Goal: Task Accomplishment & Management: Manage account settings

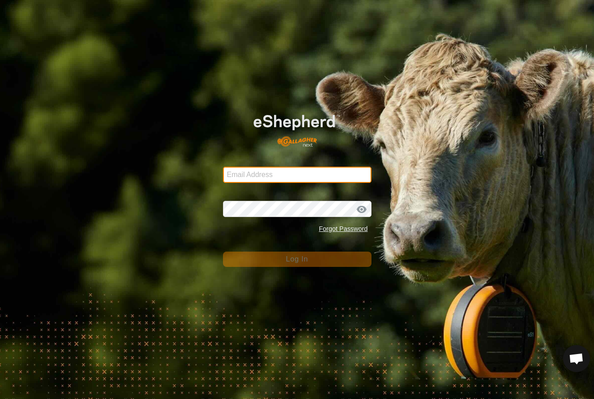
type input "[EMAIL_ADDRESS][DOMAIN_NAME]"
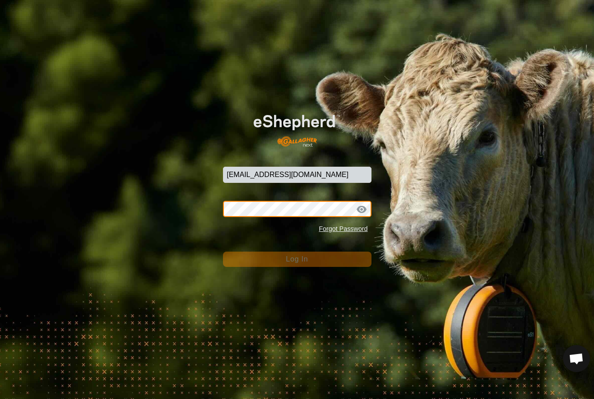
click at [297, 258] on button "Log In" at bounding box center [297, 258] width 149 height 15
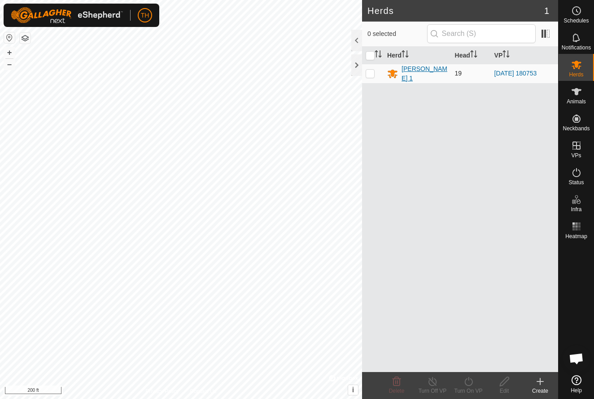
click at [415, 72] on div "[PERSON_NAME] 1" at bounding box center [425, 73] width 46 height 19
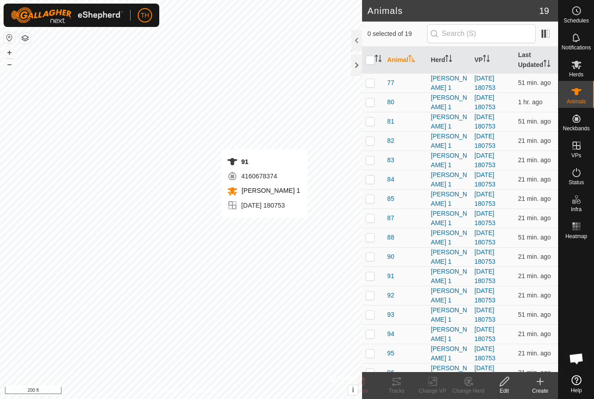
checkbox input "true"
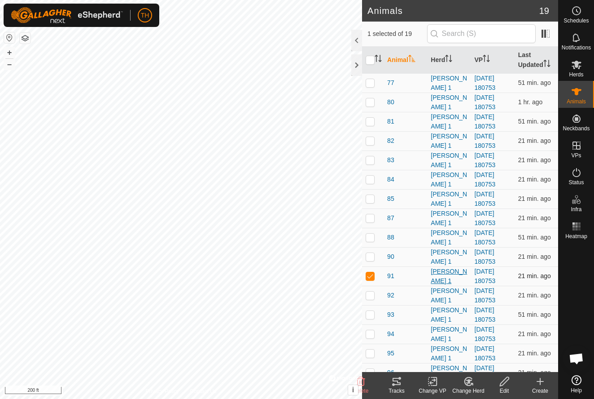
click at [443, 276] on div "[PERSON_NAME] 1" at bounding box center [449, 276] width 36 height 19
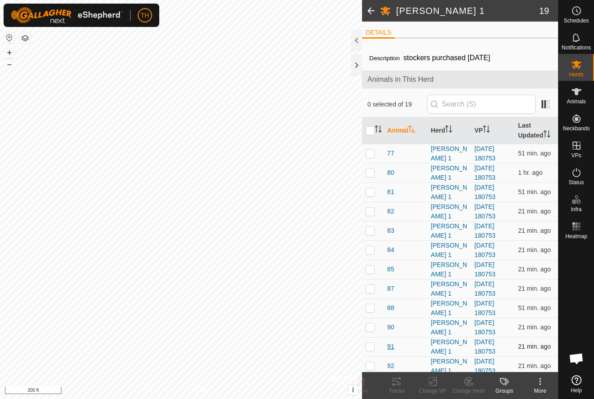
click at [391, 346] on span "91" at bounding box center [390, 346] width 7 height 9
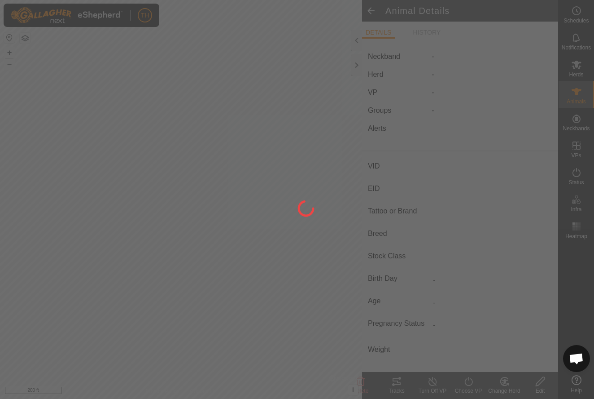
type input "91"
type input "-"
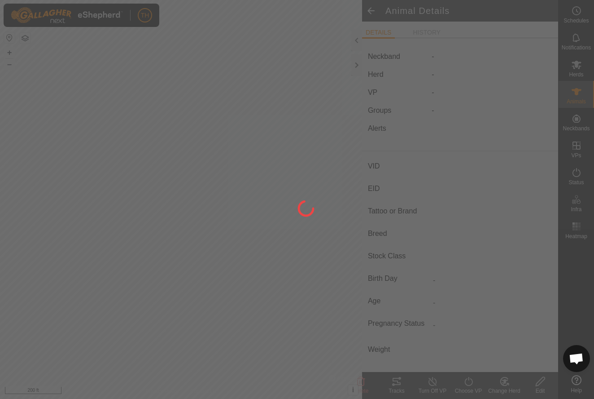
type input "0 kg"
type input "-"
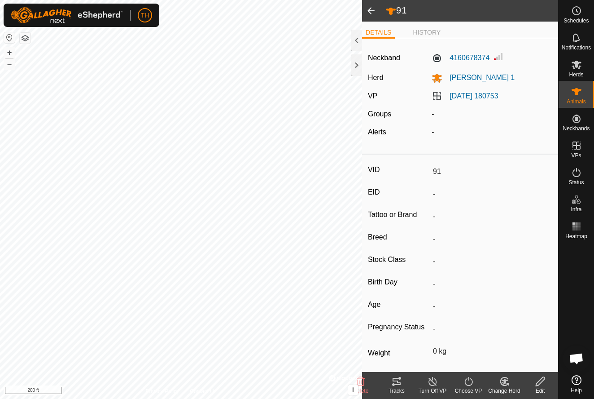
click at [397, 381] on icon at bounding box center [397, 380] width 8 height 7
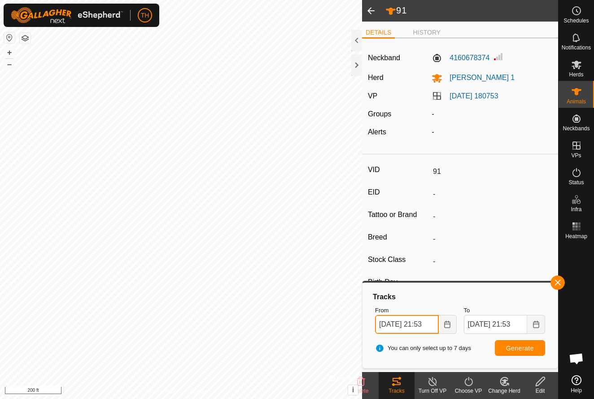
click at [401, 325] on input "[DATE] 21:53" at bounding box center [406, 324] width 63 height 19
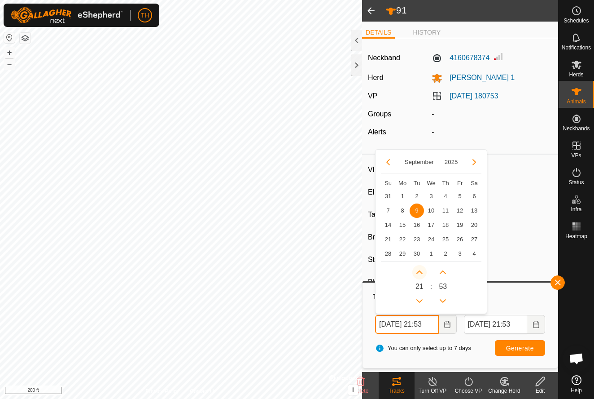
click at [421, 271] on icon "Next Hour" at bounding box center [419, 272] width 6 height 4
type input "[DATE] 22:53"
click at [421, 271] on button "Next Hour" at bounding box center [419, 272] width 14 height 14
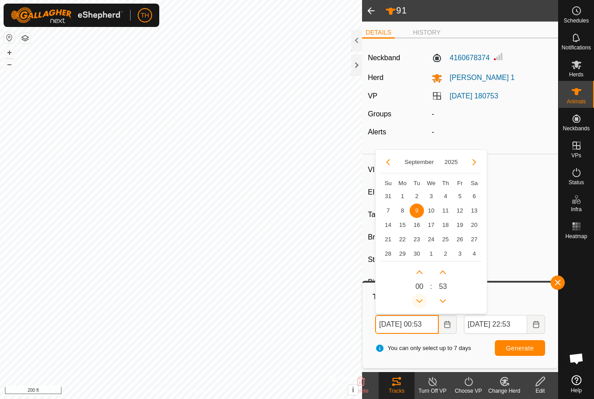
click at [419, 300] on icon "Previous Hour" at bounding box center [419, 301] width 6 height 4
click at [419, 300] on button "Previous Hour" at bounding box center [419, 301] width 14 height 14
click at [419, 300] on icon "Previous Hour" at bounding box center [419, 301] width 6 height 4
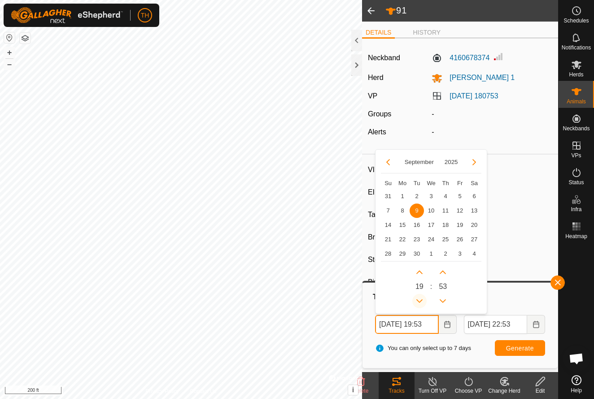
click at [419, 300] on icon "Previous Hour" at bounding box center [419, 301] width 6 height 4
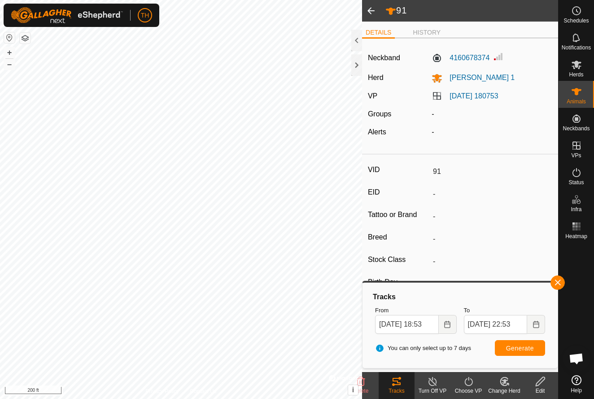
click at [520, 347] on span "Generate" at bounding box center [520, 347] width 28 height 7
click at [445, 324] on icon "Choose Date" at bounding box center [447, 323] width 7 height 7
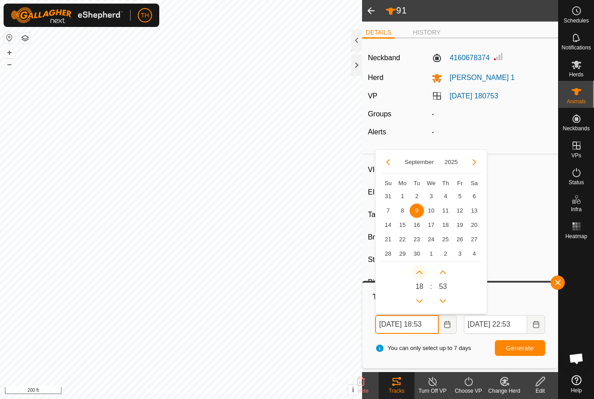
click at [420, 272] on icon "Next Hour" at bounding box center [419, 271] width 7 height 7
click at [418, 299] on icon "Previous Hour" at bounding box center [419, 300] width 7 height 7
click at [418, 299] on button "Previous Hour" at bounding box center [419, 301] width 14 height 14
type input "[DATE] 17:53"
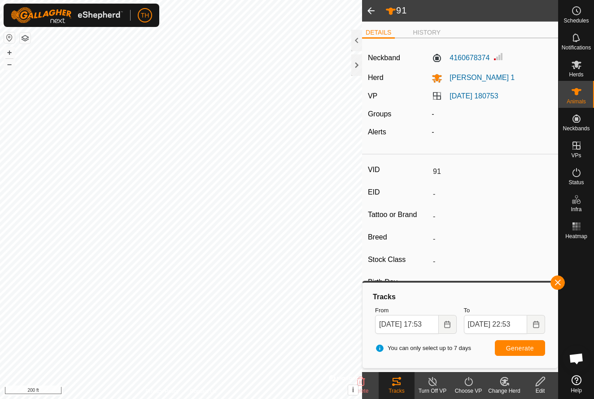
click at [525, 347] on span "Generate" at bounding box center [520, 347] width 28 height 7
click at [369, 12] on span at bounding box center [371, 11] width 18 height 22
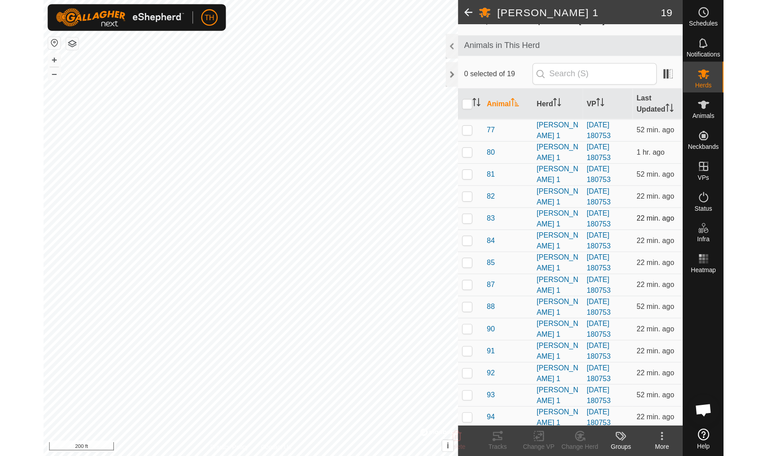
scroll to position [51, 0]
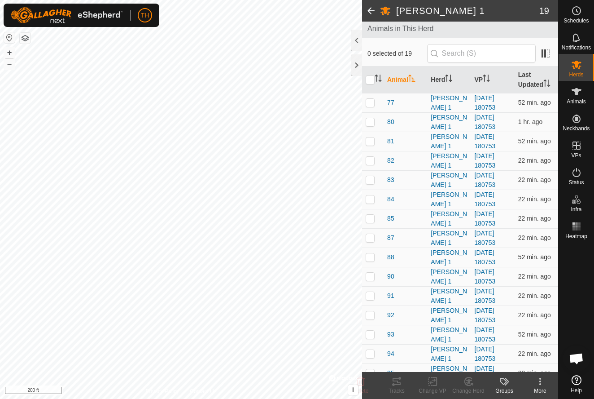
click at [389, 257] on span "88" at bounding box center [390, 256] width 7 height 9
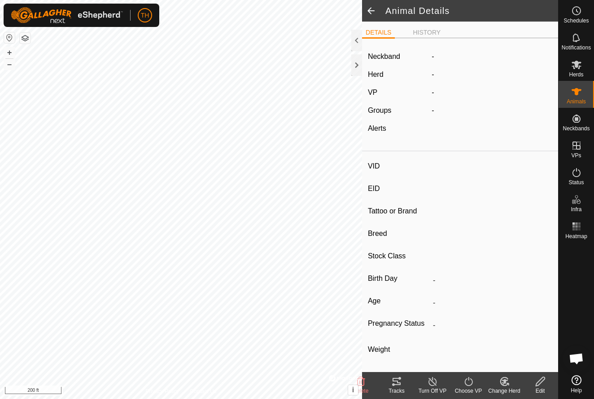
type input "88"
type input "-"
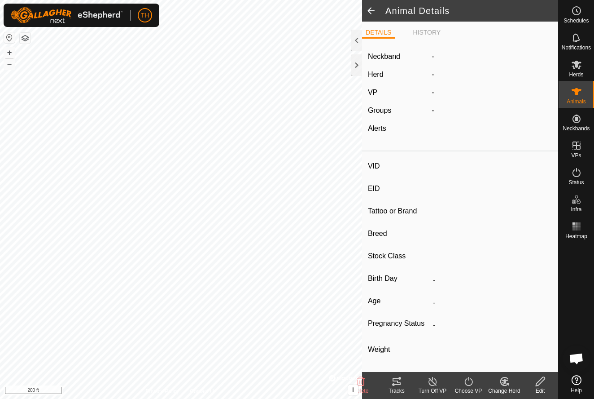
type input "0 kg"
type input "-"
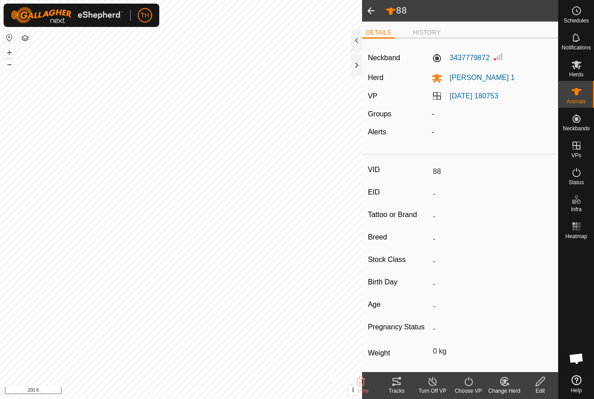
click at [398, 382] on icon at bounding box center [397, 380] width 8 height 7
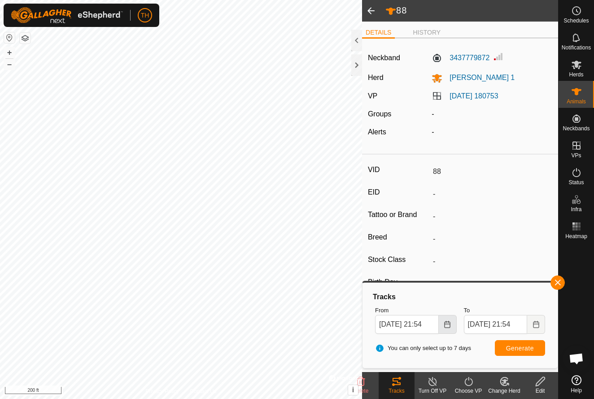
click at [447, 324] on icon "Choose Date" at bounding box center [447, 323] width 7 height 7
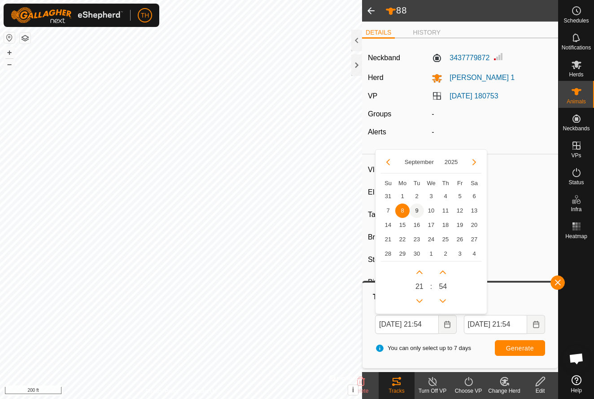
click at [415, 210] on span "9" at bounding box center [417, 210] width 14 height 14
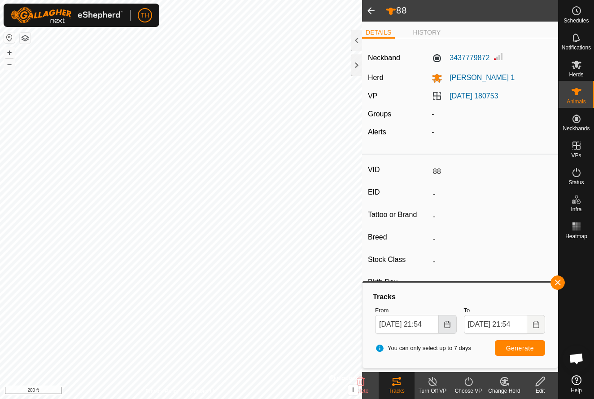
click at [448, 324] on icon "Choose Date" at bounding box center [447, 323] width 7 height 7
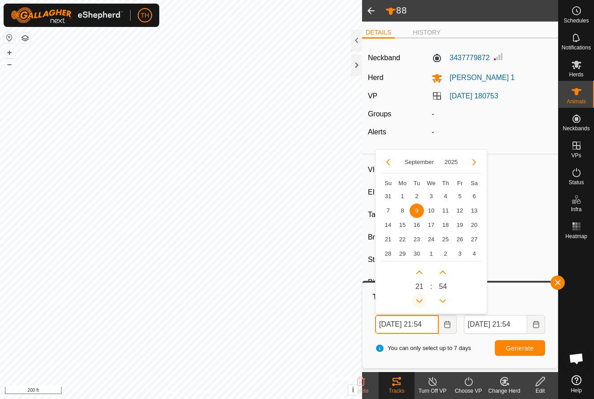
click at [420, 300] on icon "Previous Hour" at bounding box center [419, 300] width 7 height 7
click at [420, 300] on button "Previous Hour" at bounding box center [419, 301] width 14 height 14
click at [420, 300] on icon "Previous Hour" at bounding box center [419, 300] width 7 height 7
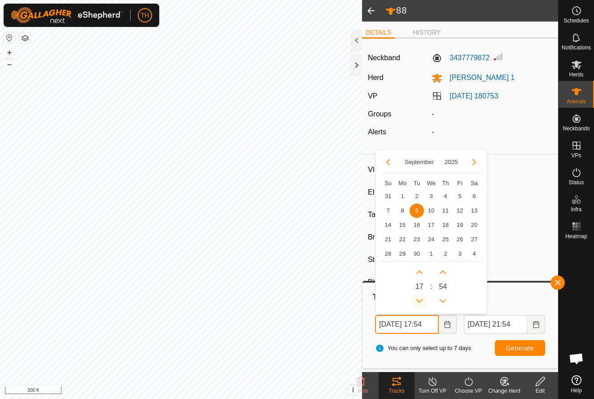
type input "[DATE] 16:54"
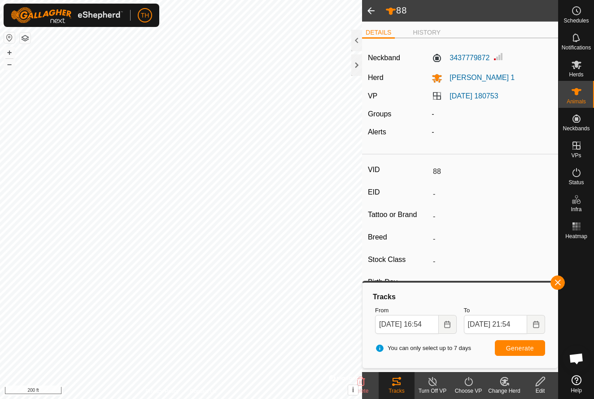
click at [520, 352] on button "Generate" at bounding box center [520, 348] width 50 height 16
click at [9, 50] on button "+" at bounding box center [9, 52] width 11 height 11
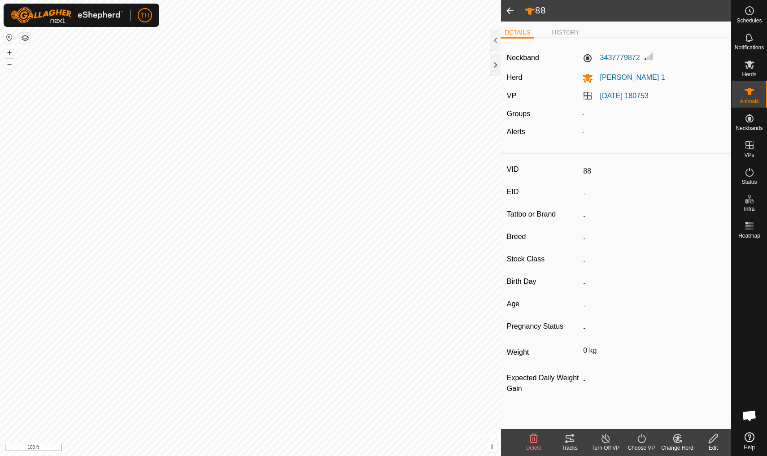
click at [570, 398] on icon at bounding box center [570, 438] width 8 height 7
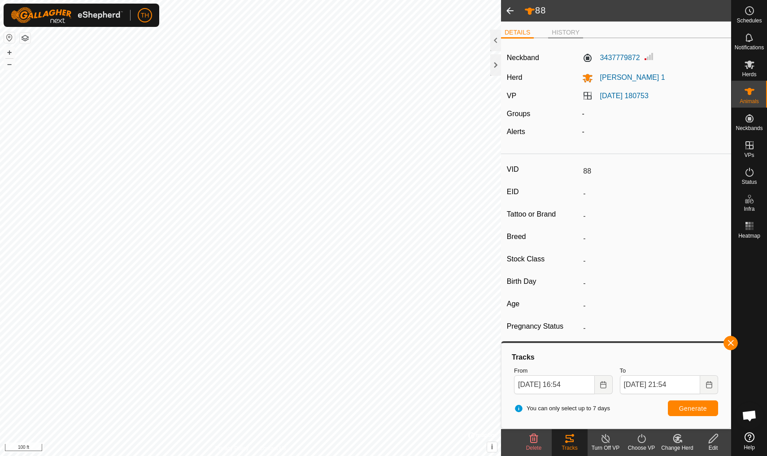
click at [561, 28] on li "HISTORY" at bounding box center [565, 33] width 35 height 11
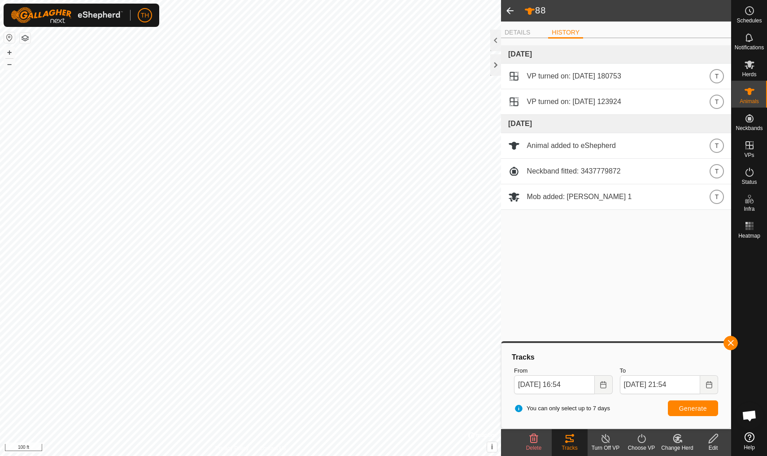
click at [513, 7] on span at bounding box center [510, 11] width 18 height 22
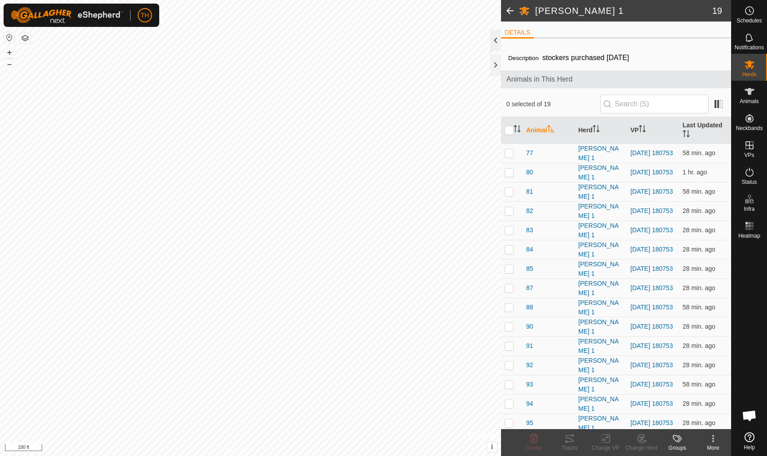
click at [495, 39] on div at bounding box center [496, 41] width 11 height 22
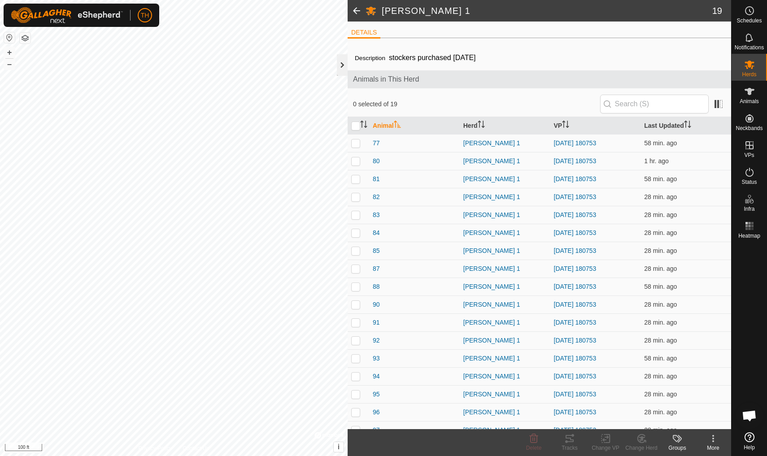
click at [341, 61] on div at bounding box center [342, 65] width 11 height 22
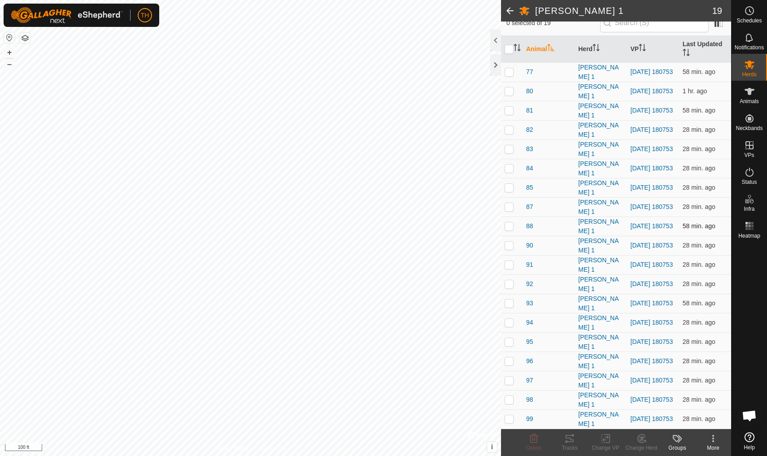
scroll to position [81, 0]
click at [529, 341] on span "95" at bounding box center [529, 341] width 7 height 9
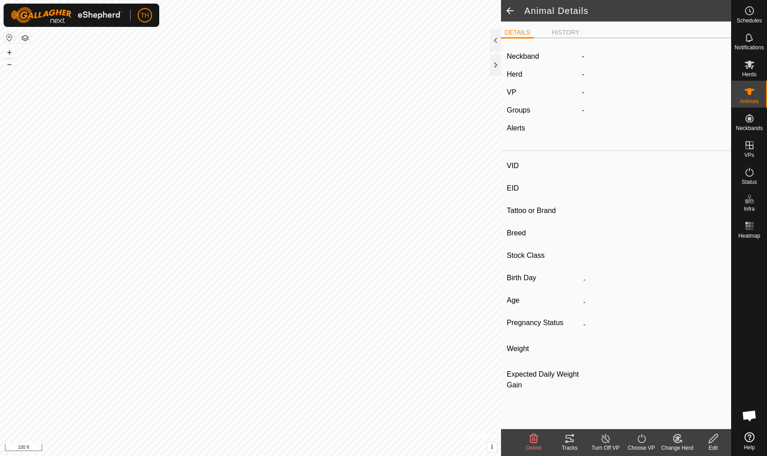
type input "95"
type input "-"
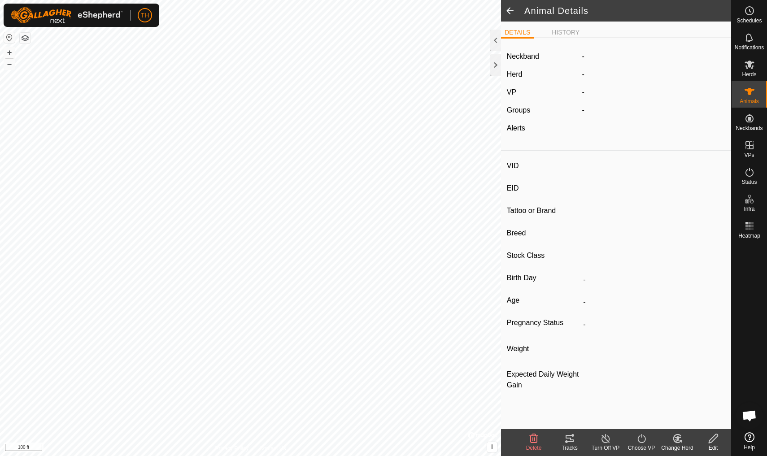
type input "0 kg"
type input "-"
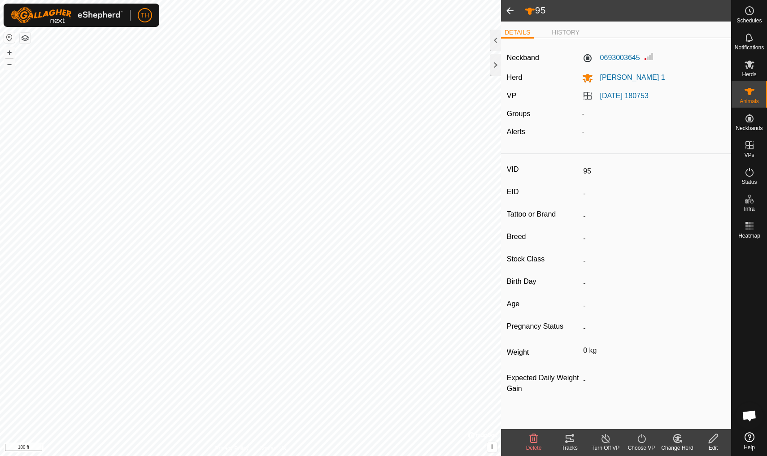
click at [568, 398] on icon at bounding box center [570, 438] width 8 height 7
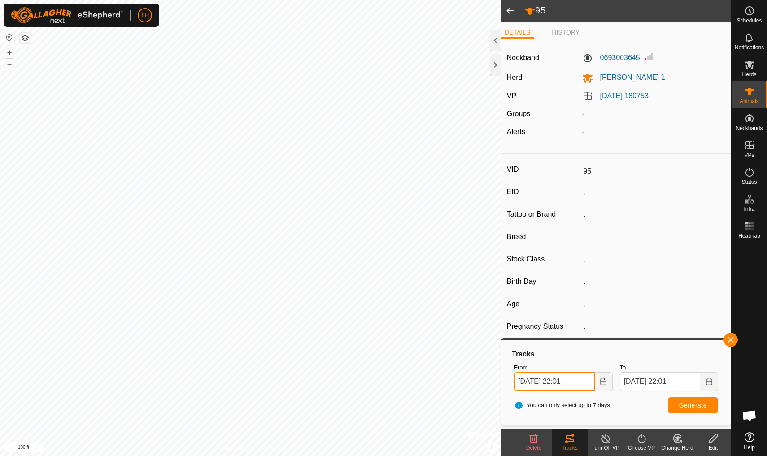
click at [570, 381] on input "[DATE] 22:01" at bounding box center [554, 381] width 81 height 19
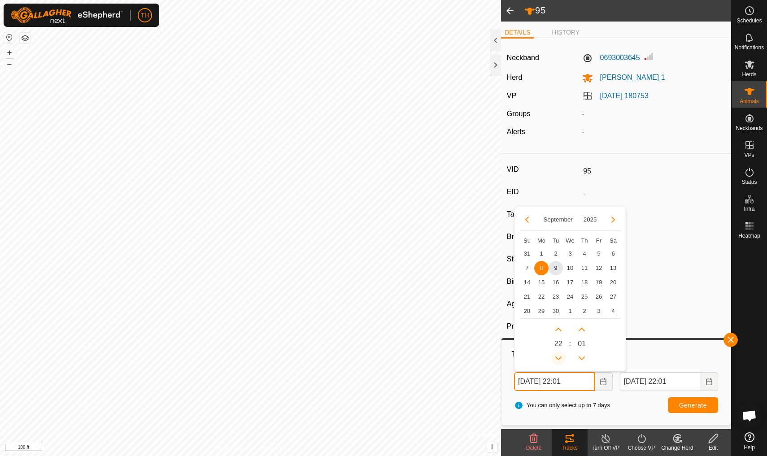
click at [558, 358] on icon "Previous Hour" at bounding box center [559, 359] width 6 height 4
click at [558, 358] on button "Previous Hour" at bounding box center [559, 358] width 14 height 14
click at [558, 358] on icon "Previous Hour" at bounding box center [559, 359] width 6 height 4
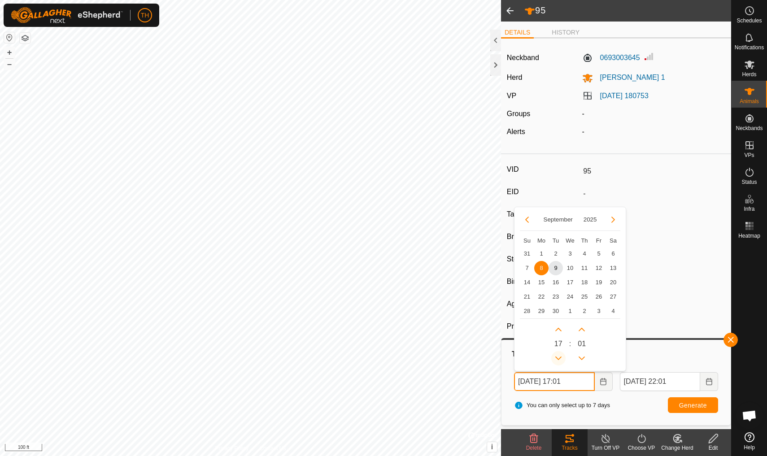
click at [558, 358] on icon "Previous Hour" at bounding box center [559, 359] width 6 height 4
click at [556, 267] on span "9" at bounding box center [556, 268] width 14 height 14
type input "[DATE] 16:01"
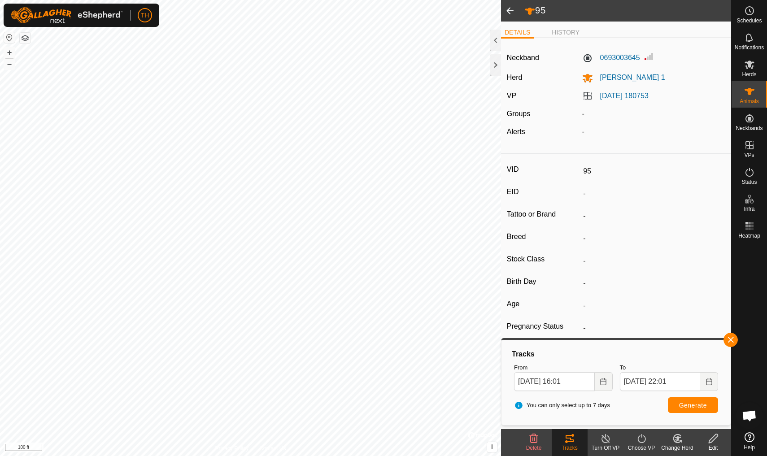
click at [594, 398] on span "Generate" at bounding box center [693, 405] width 28 height 7
click at [495, 38] on div at bounding box center [496, 41] width 11 height 22
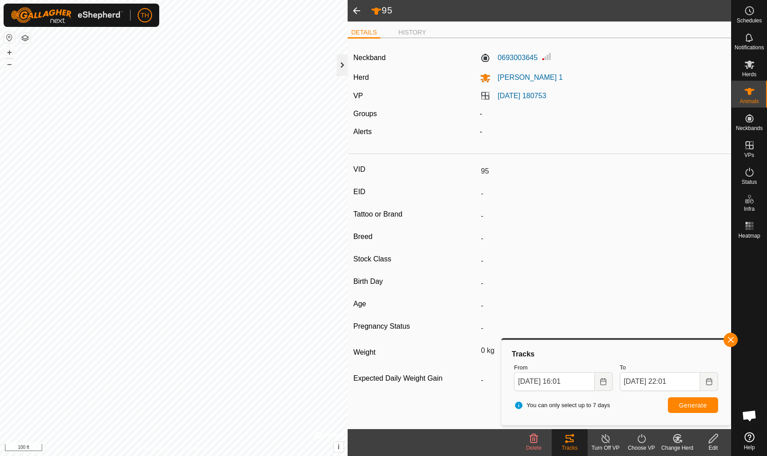
click at [344, 63] on div at bounding box center [342, 65] width 11 height 22
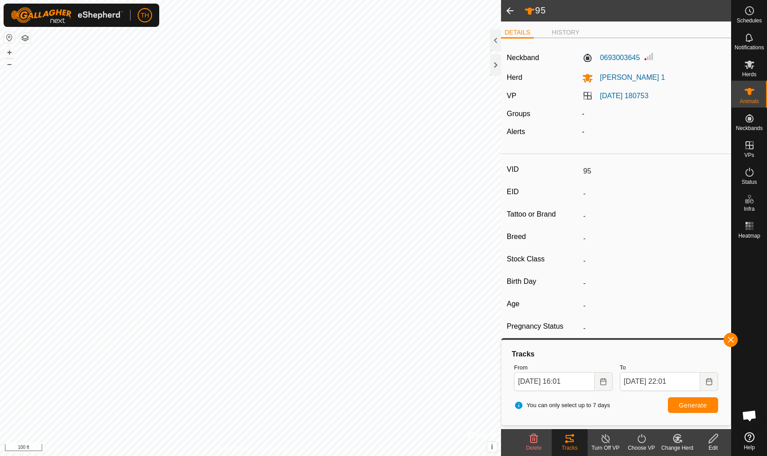
click at [510, 12] on span at bounding box center [510, 11] width 18 height 22
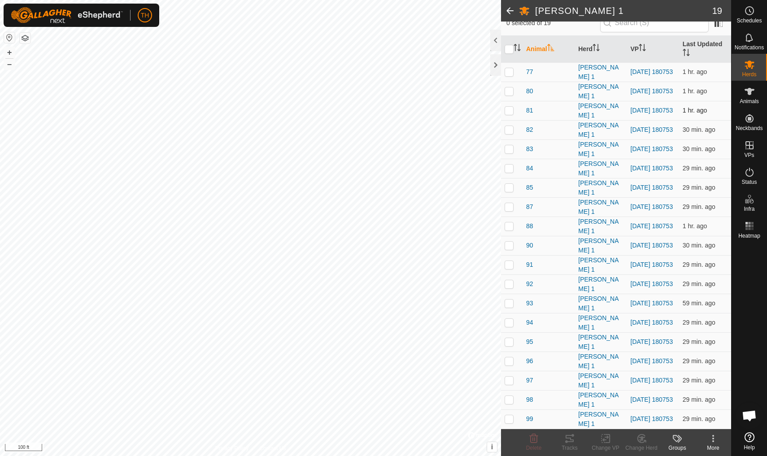
scroll to position [81, 0]
click at [530, 265] on span "91" at bounding box center [529, 264] width 7 height 9
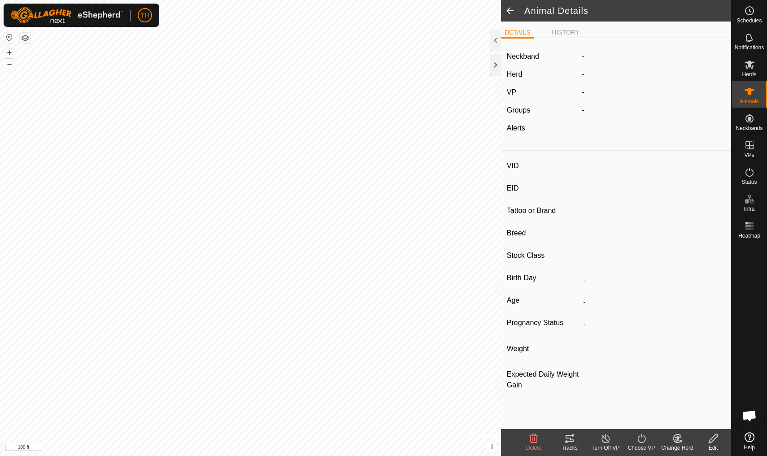
type input "91"
type input "-"
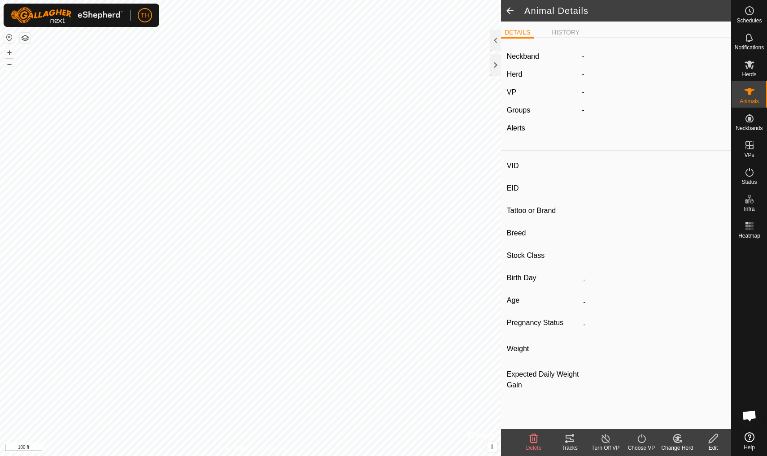
type input "0 kg"
type input "-"
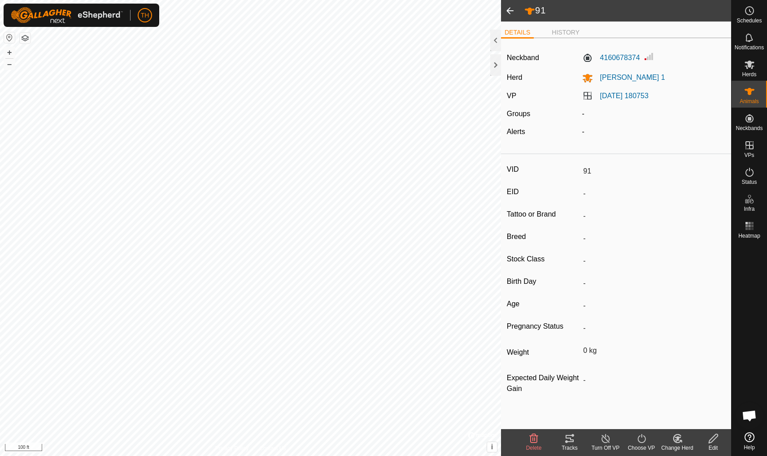
click at [570, 398] on icon at bounding box center [570, 439] width 11 height 11
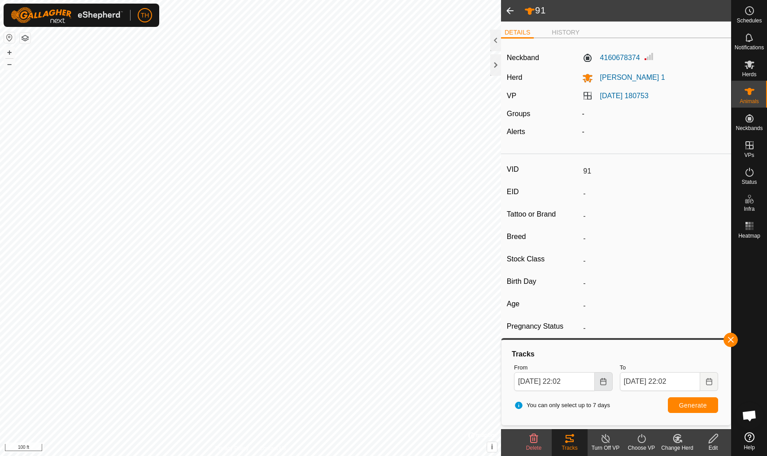
click at [594, 383] on icon "Choose Date" at bounding box center [603, 381] width 7 height 7
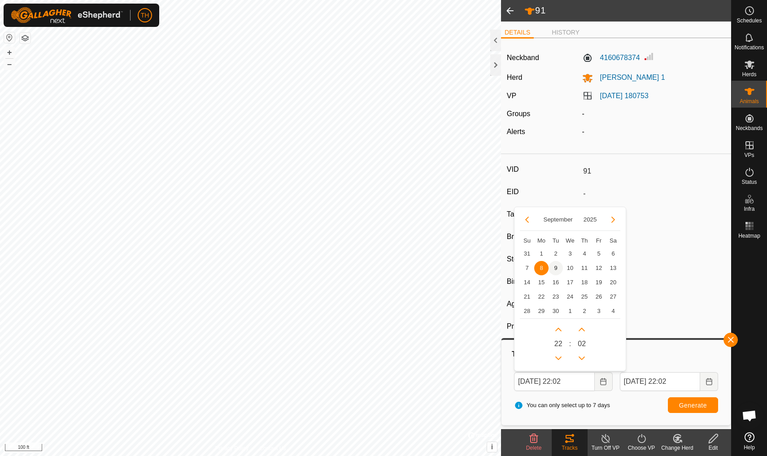
click at [556, 265] on span "9" at bounding box center [556, 268] width 14 height 14
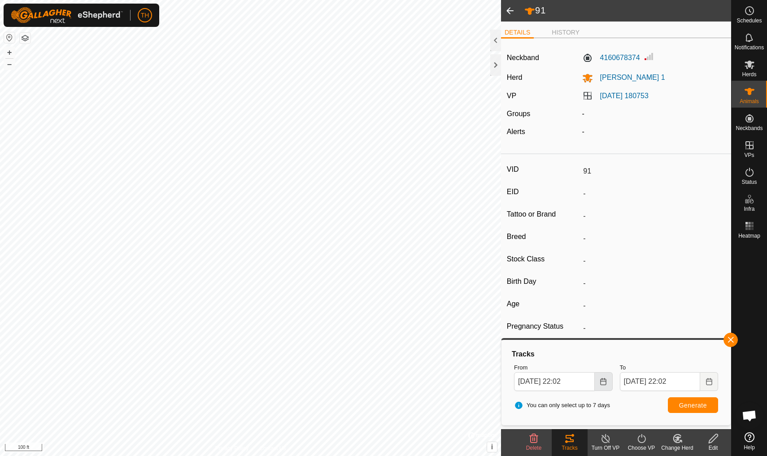
click at [594, 385] on button "Choose Date" at bounding box center [604, 381] width 18 height 19
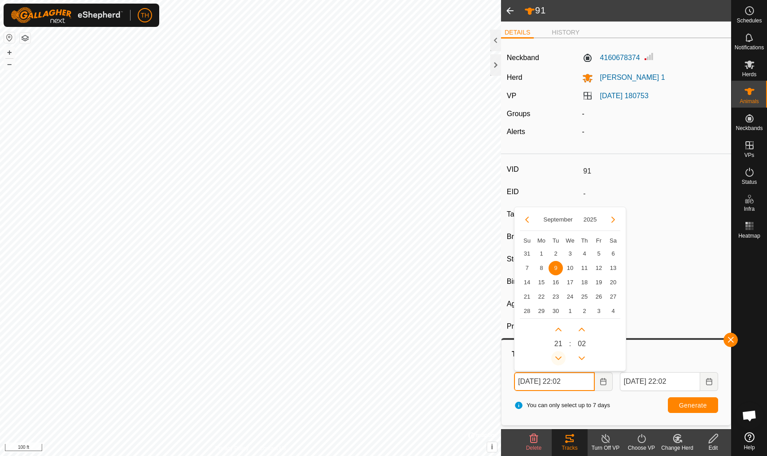
click at [558, 358] on icon "Previous Hour" at bounding box center [558, 358] width 7 height 7
click at [558, 358] on button "Previous Hour" at bounding box center [559, 358] width 14 height 14
click at [558, 358] on icon "Previous Hour" at bounding box center [558, 358] width 7 height 7
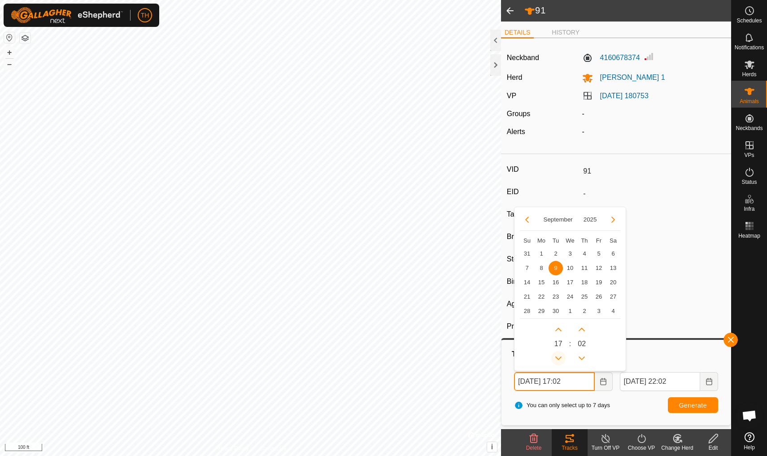
click at [558, 358] on icon "Previous Hour" at bounding box center [558, 358] width 7 height 7
click at [559, 331] on icon "Next Hour" at bounding box center [558, 329] width 7 height 7
click at [559, 331] on button "Next Hour" at bounding box center [559, 330] width 14 height 14
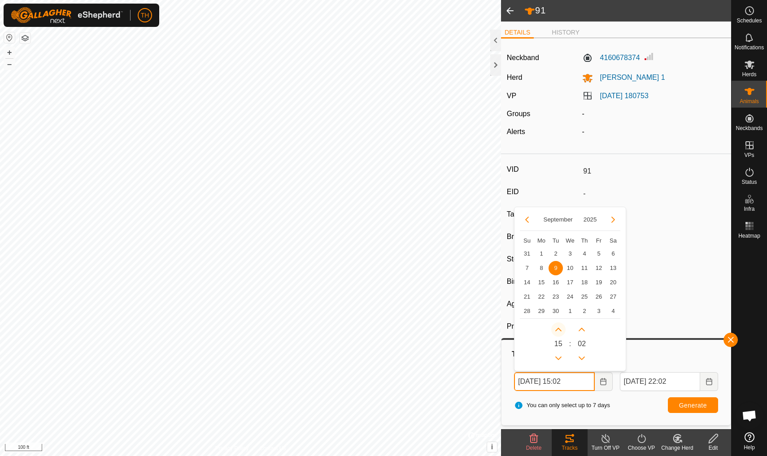
type input "[DATE] 16:02"
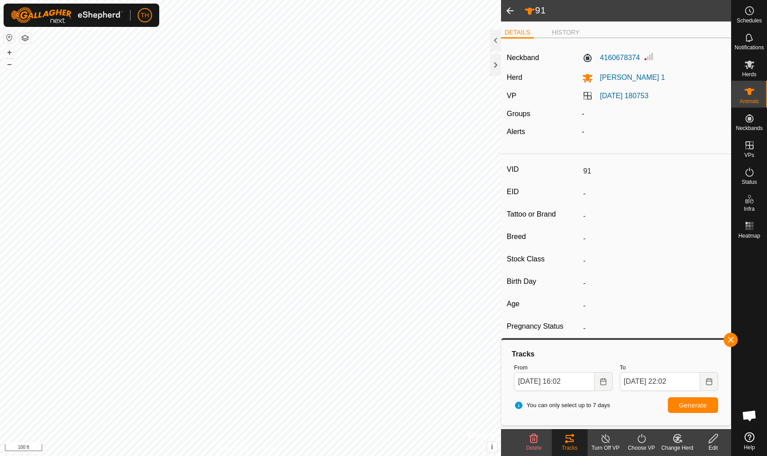
click at [594, 398] on span "Generate" at bounding box center [693, 405] width 28 height 7
click at [513, 8] on span at bounding box center [510, 11] width 18 height 22
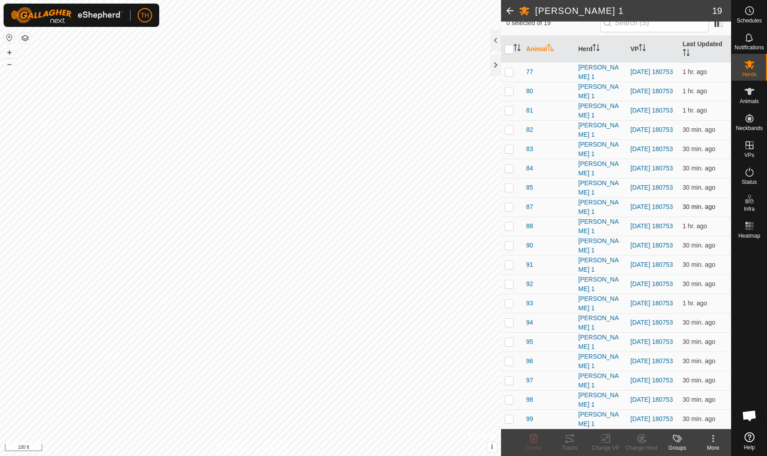
scroll to position [81, 0]
click at [530, 398] on span "99" at bounding box center [529, 419] width 7 height 9
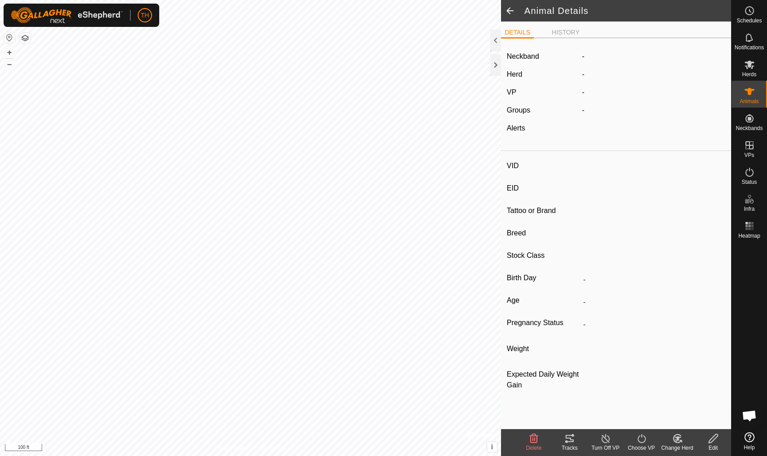
type input "99"
type input "-"
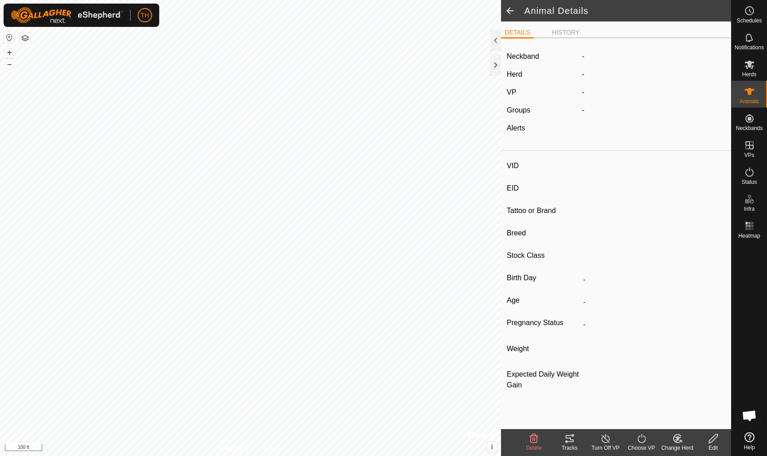
type input "0 kg"
type input "-"
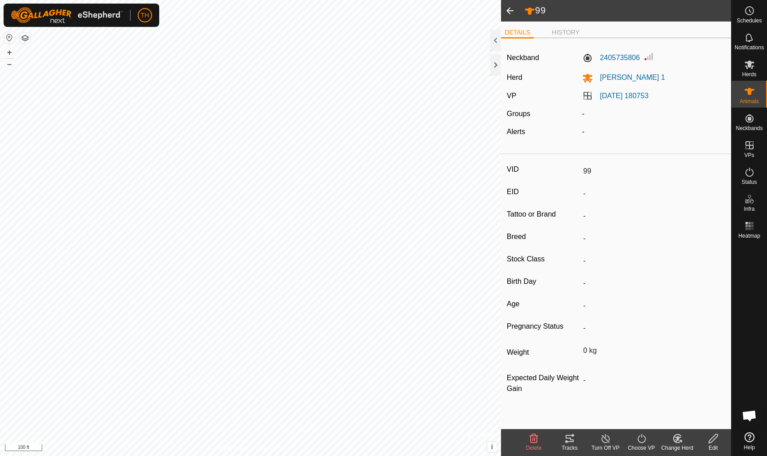
click at [570, 398] on icon at bounding box center [570, 438] width 8 height 7
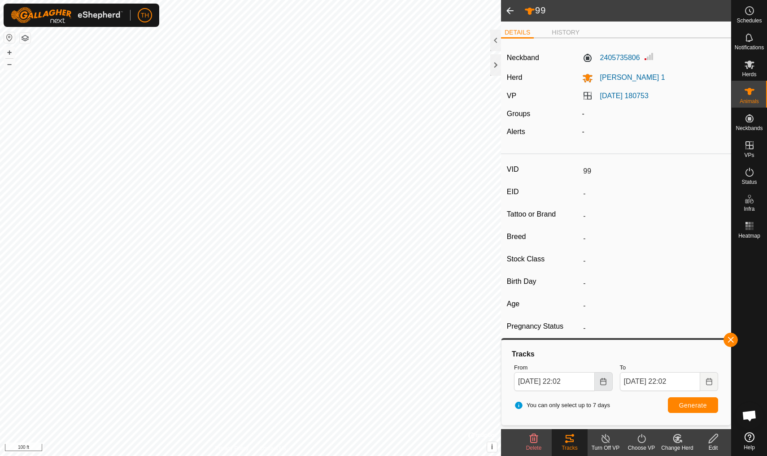
click at [594, 381] on icon "Choose Date" at bounding box center [603, 381] width 6 height 7
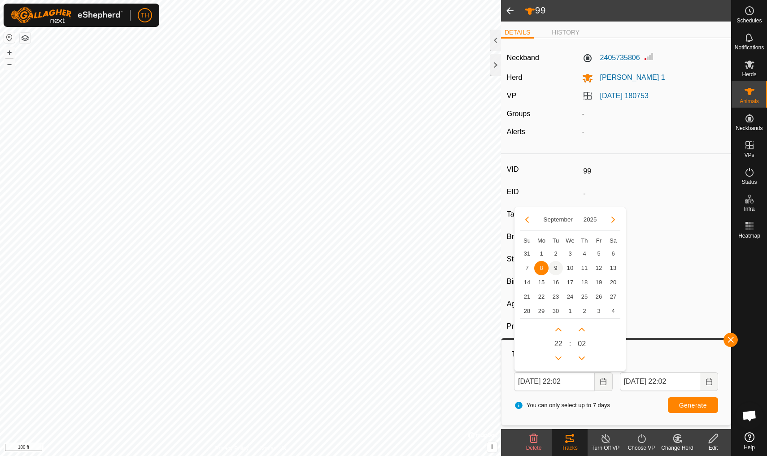
click at [556, 266] on span "9" at bounding box center [556, 268] width 14 height 14
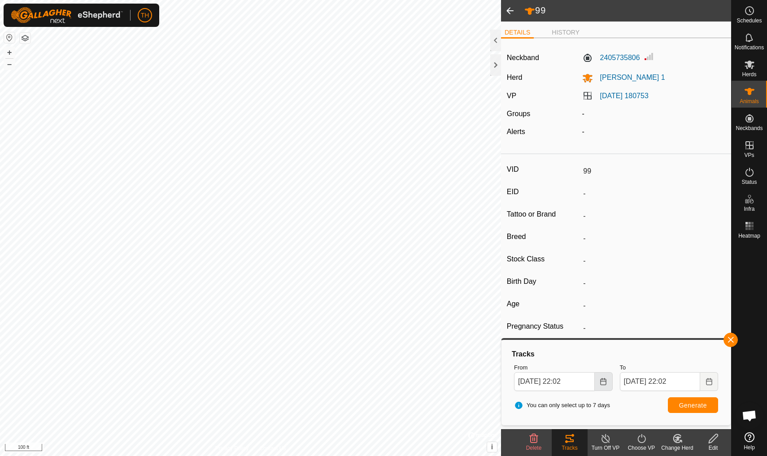
click at [594, 381] on button "Choose Date" at bounding box center [604, 381] width 18 height 19
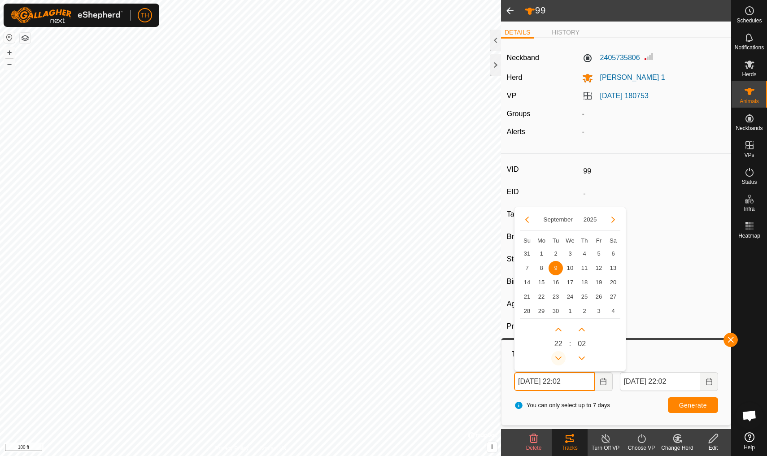
click at [560, 358] on icon "Previous Hour" at bounding box center [559, 359] width 6 height 4
click at [560, 358] on button "Previous Hour" at bounding box center [559, 358] width 14 height 14
click at [560, 358] on icon "Previous Hour" at bounding box center [559, 359] width 6 height 4
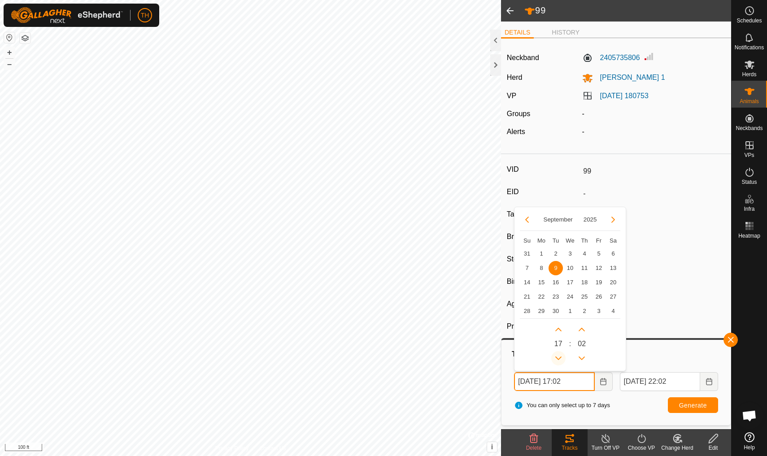
click at [560, 358] on icon "Previous Hour" at bounding box center [559, 359] width 6 height 4
click at [560, 326] on icon "Next Hour" at bounding box center [558, 329] width 7 height 7
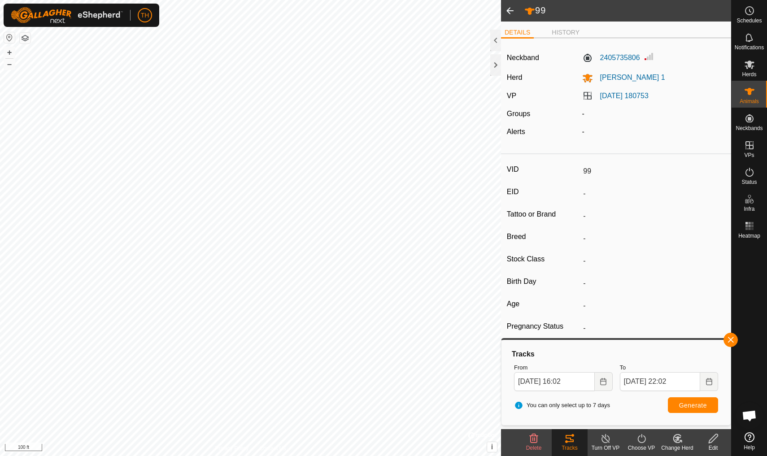
click at [594, 398] on span "Generate" at bounding box center [693, 405] width 28 height 7
click at [594, 385] on button "Choose Date" at bounding box center [604, 381] width 18 height 19
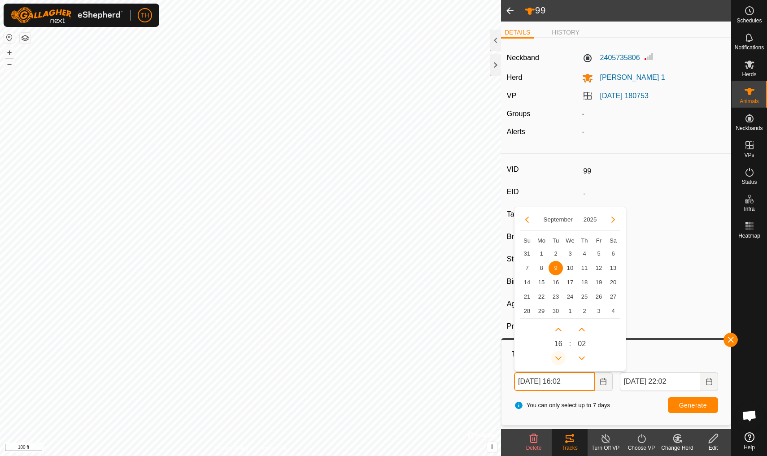
click at [561, 357] on icon "Previous Hour" at bounding box center [559, 359] width 6 height 4
click at [561, 357] on button "Previous Hour" at bounding box center [559, 358] width 14 height 14
click at [561, 357] on icon "Previous Hour" at bounding box center [559, 359] width 6 height 4
click at [561, 357] on button "Previous Hour" at bounding box center [559, 358] width 14 height 14
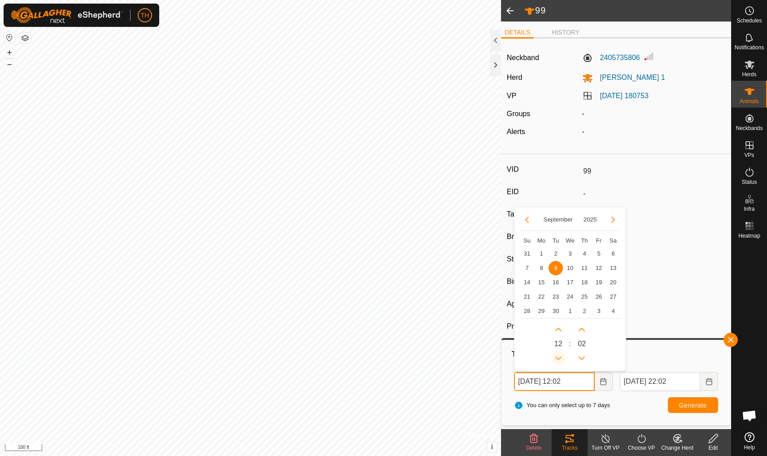
type input "[DATE] 11:02"
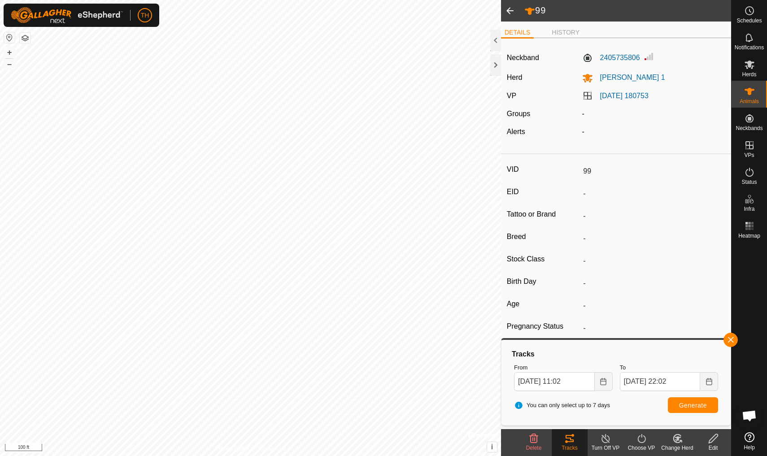
click at [594, 398] on span "Generate" at bounding box center [693, 405] width 28 height 7
click at [510, 11] on span at bounding box center [510, 11] width 18 height 22
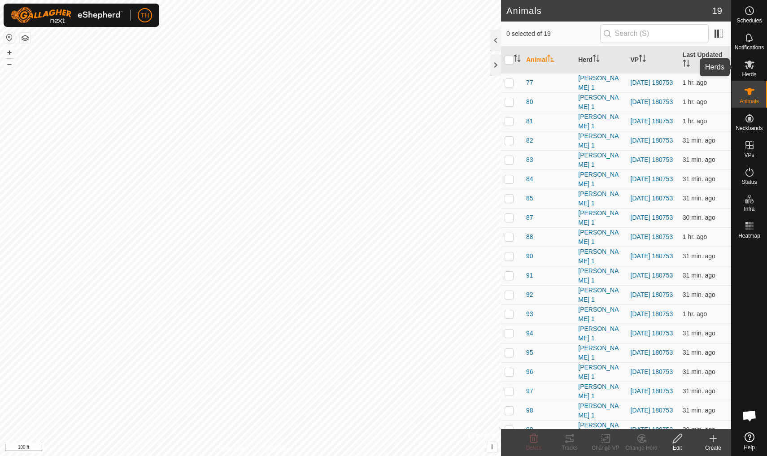
click at [594, 66] on icon at bounding box center [750, 64] width 11 height 11
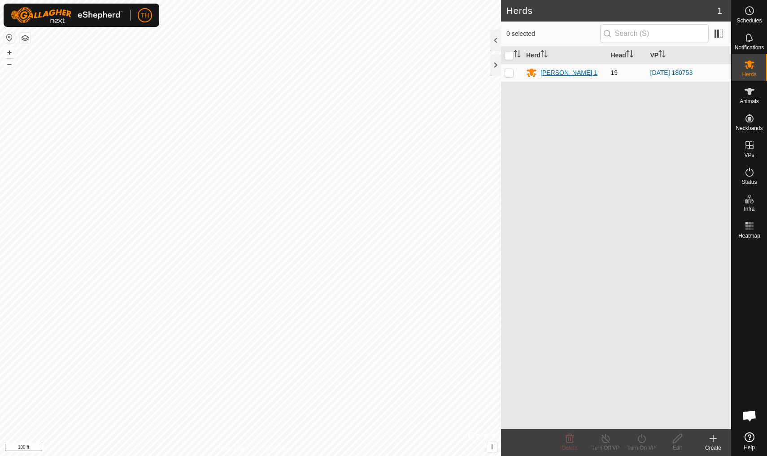
click at [551, 74] on div "[PERSON_NAME] 1" at bounding box center [569, 72] width 57 height 9
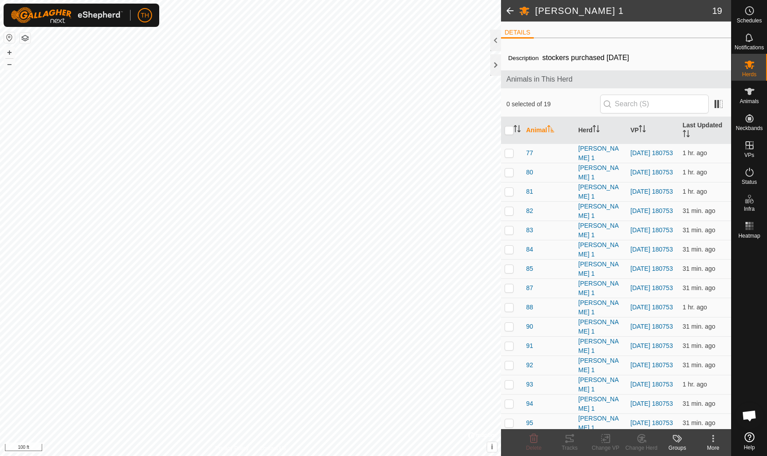
click at [510, 12] on span at bounding box center [510, 11] width 18 height 22
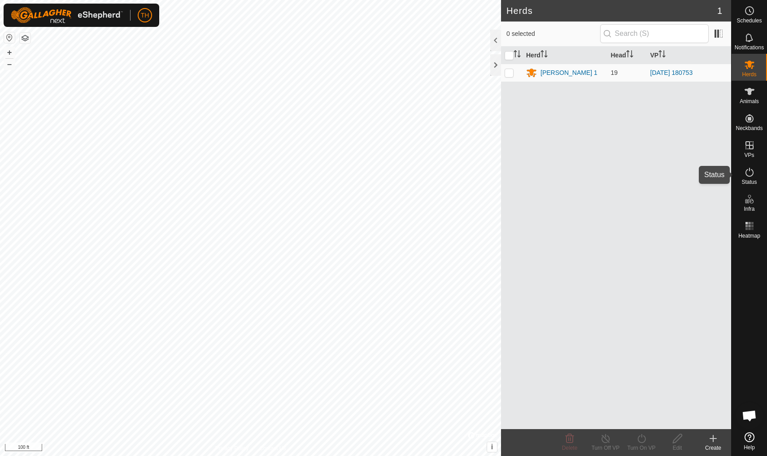
click at [594, 175] on icon at bounding box center [750, 172] width 11 height 11
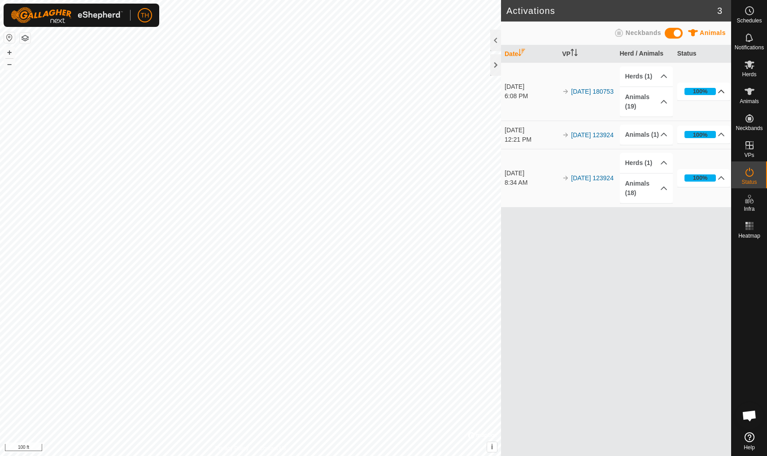
click at [594, 92] on icon at bounding box center [721, 91] width 7 height 7
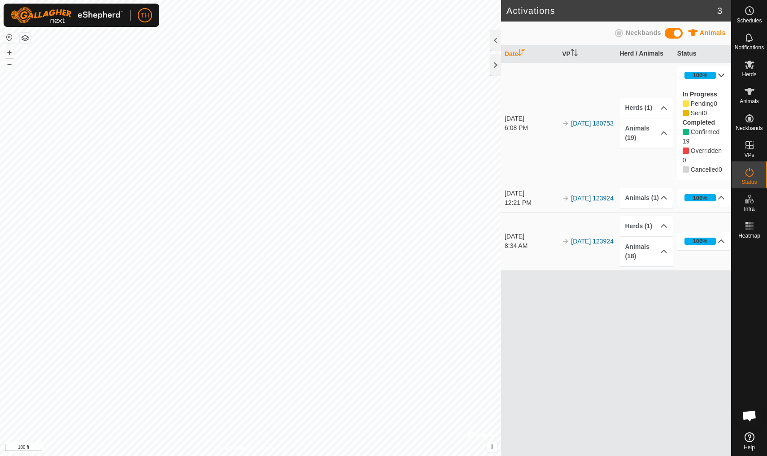
click at [594, 76] on icon at bounding box center [722, 76] width 6 height 4
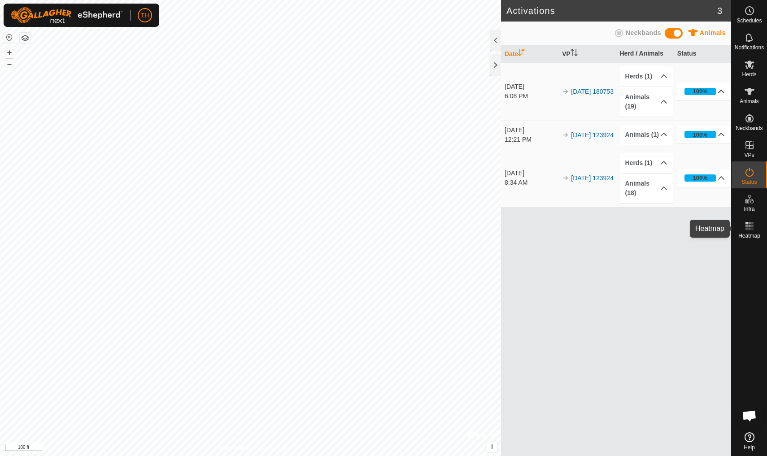
click at [594, 228] on rect at bounding box center [750, 229] width 2 height 2
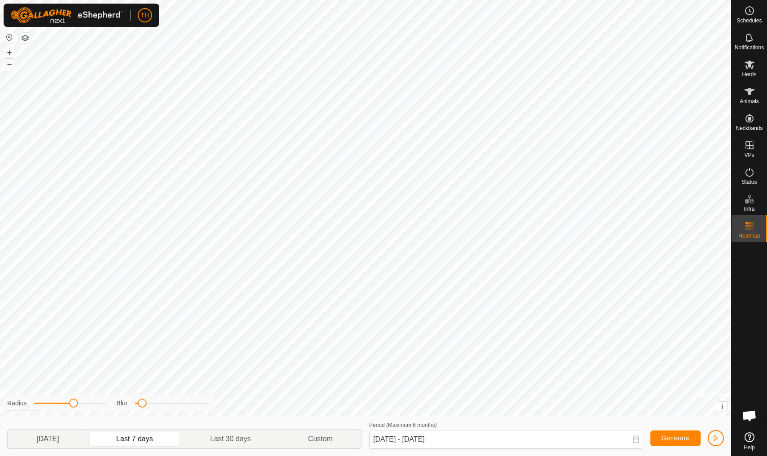
click at [52, 398] on span "[DATE]" at bounding box center [47, 439] width 22 height 11
click at [136, 398] on span "Last 7 days" at bounding box center [134, 439] width 37 height 11
click at [314, 398] on p-togglebutton "Custom" at bounding box center [321, 439] width 82 height 19
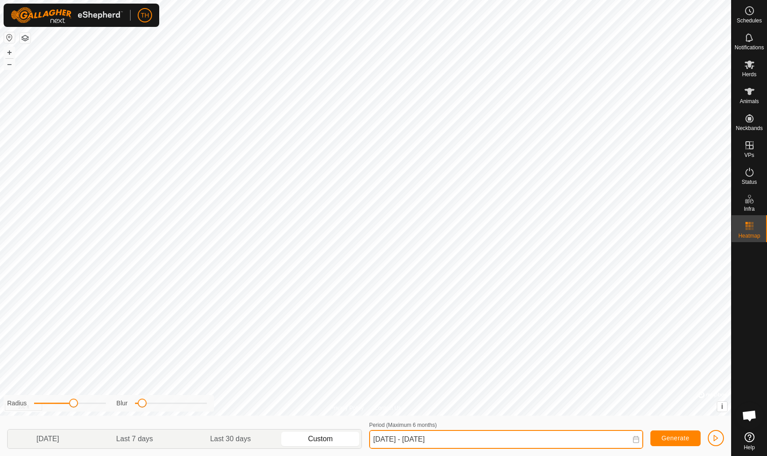
click at [395, 398] on input "[DATE] - [DATE]" at bounding box center [506, 439] width 274 height 19
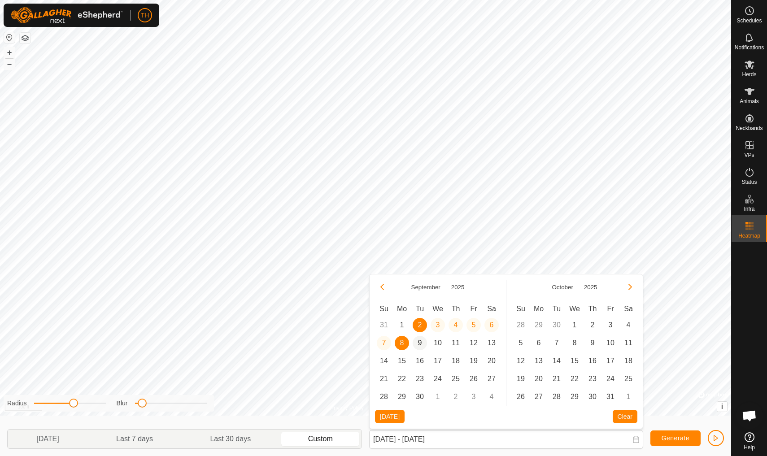
click at [421, 341] on span "9" at bounding box center [420, 343] width 14 height 14
click at [391, 398] on span "[DATE]" at bounding box center [390, 416] width 20 height 7
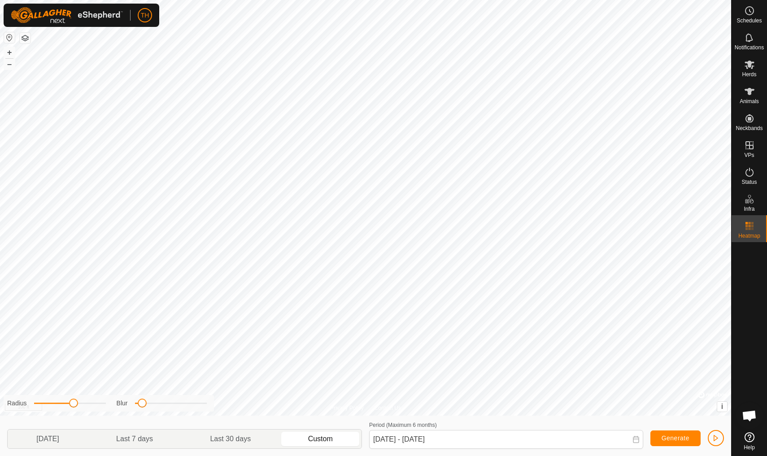
click at [594, 398] on span "Generate" at bounding box center [676, 438] width 28 height 7
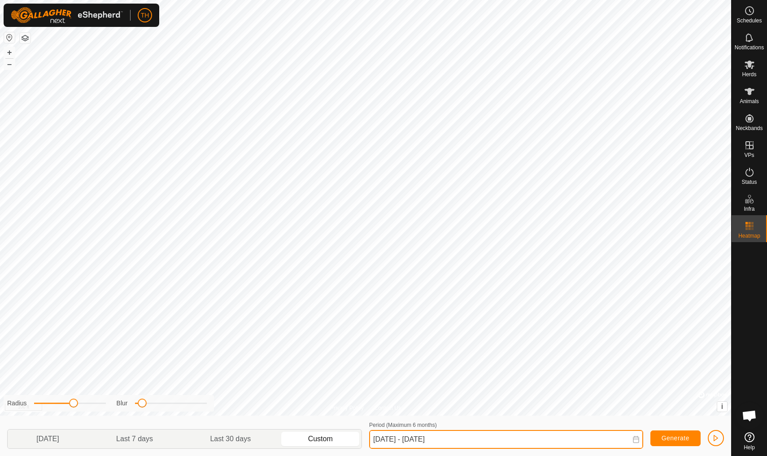
click at [393, 398] on input "[DATE] - [DATE]" at bounding box center [506, 439] width 274 height 19
type input "[DATE] - [DATE]"
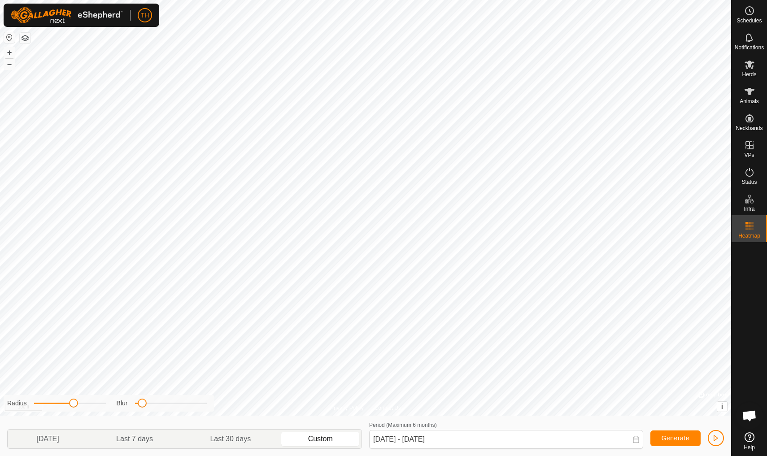
click at [594, 398] on span "Generate" at bounding box center [676, 438] width 28 height 7
click at [594, 398] on span "button" at bounding box center [716, 438] width 7 height 7
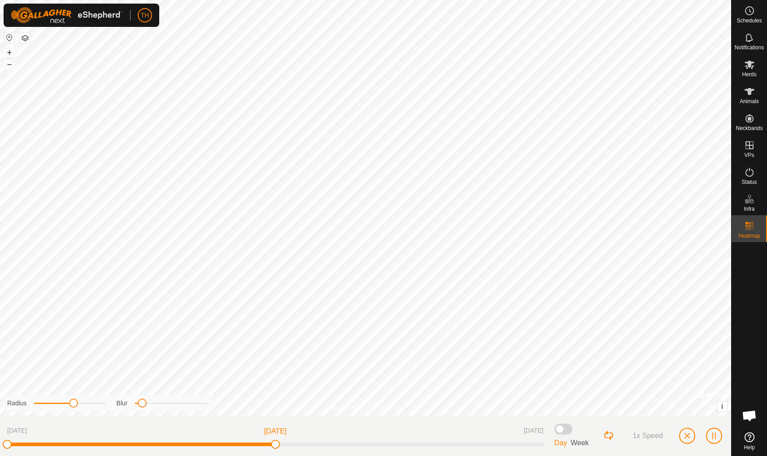
click at [594, 398] on button "button" at bounding box center [687, 436] width 16 height 16
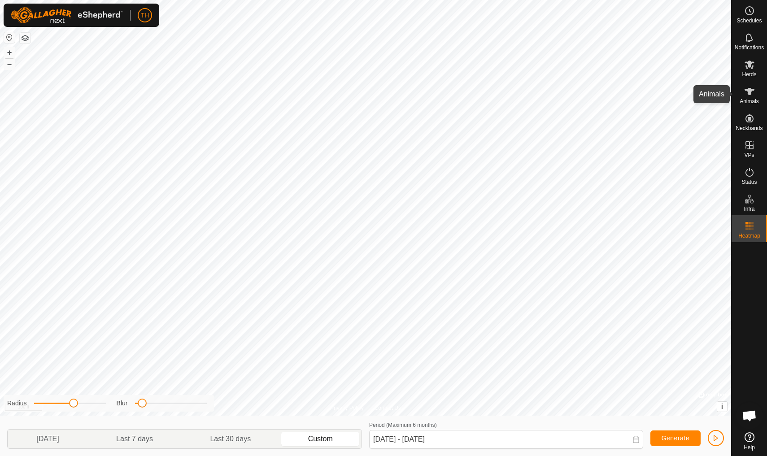
click at [594, 97] on es-animals-svg-icon at bounding box center [750, 91] width 16 height 14
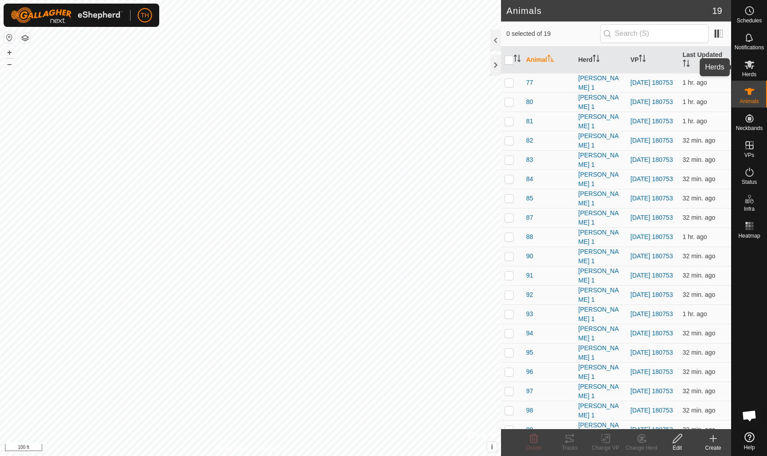
click at [594, 66] on icon at bounding box center [750, 65] width 10 height 9
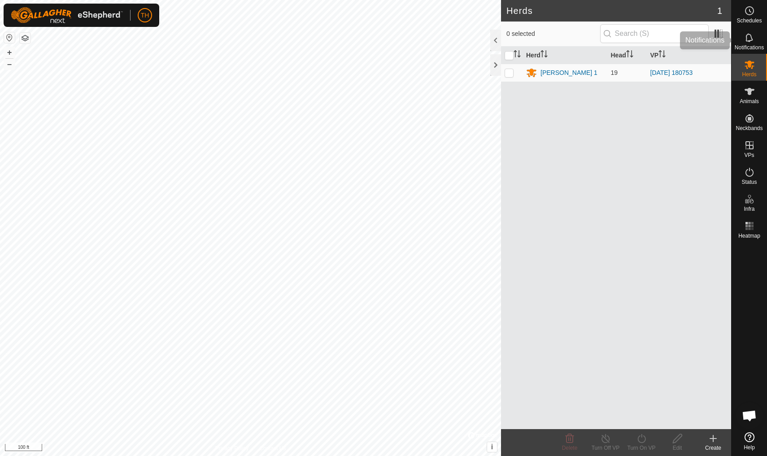
click at [594, 39] on icon at bounding box center [750, 37] width 11 height 11
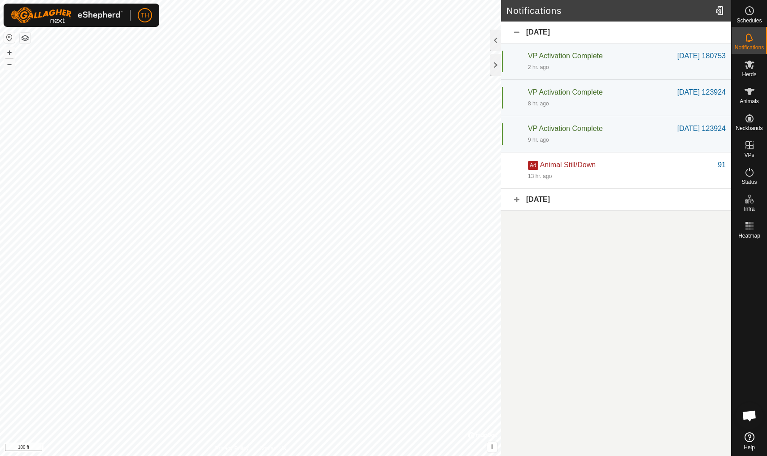
click at [520, 31] on div "[DATE]" at bounding box center [616, 33] width 230 height 22
